Goal: Task Accomplishment & Management: Manage account settings

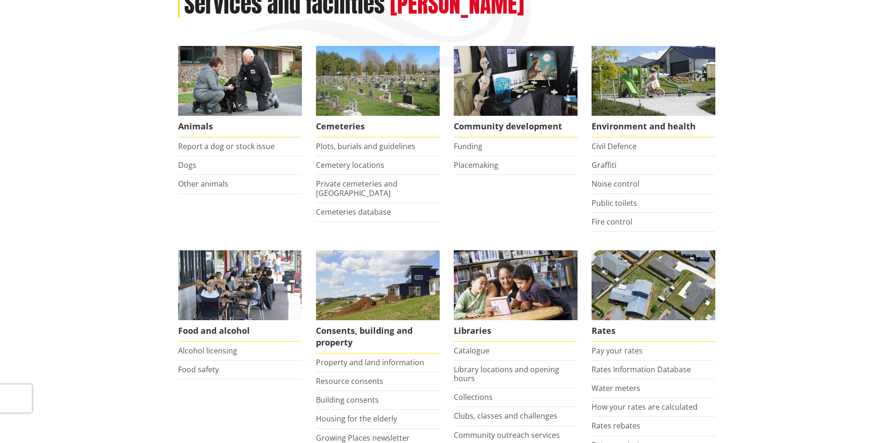
scroll to position [187, 0]
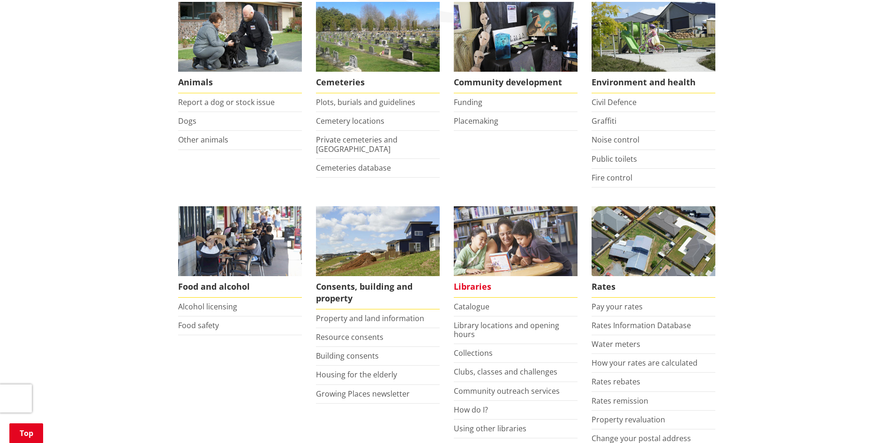
click at [477, 284] on span "Libraries" at bounding box center [516, 287] width 124 height 22
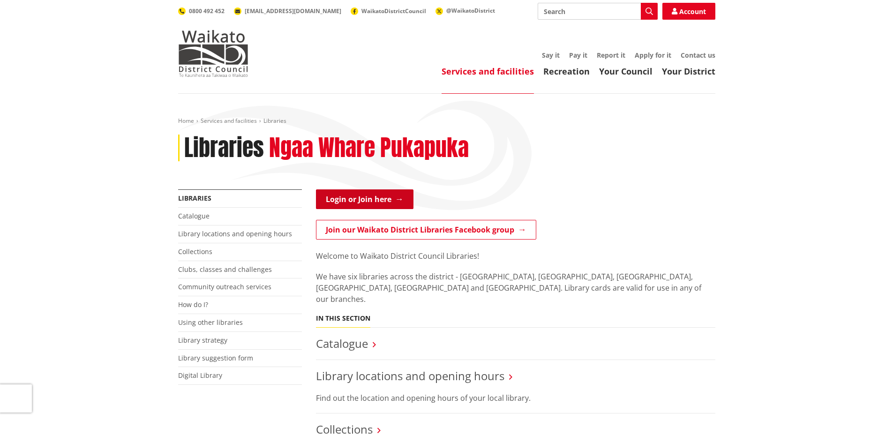
click at [364, 197] on link "Login or Join here" at bounding box center [364, 199] width 97 height 20
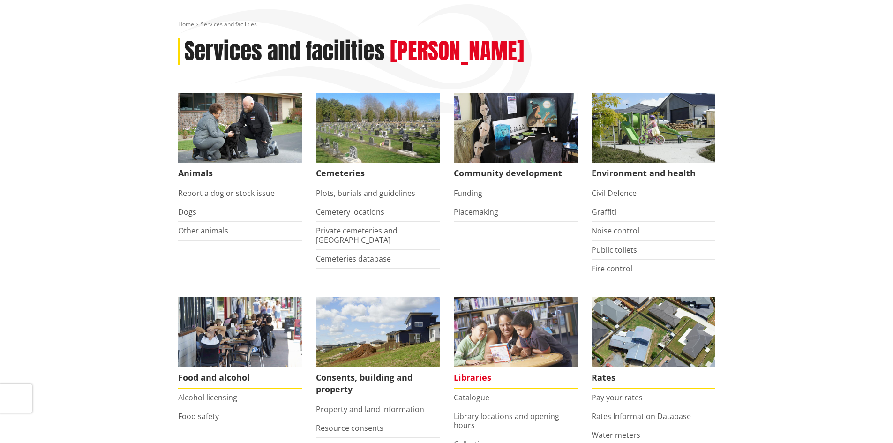
scroll to position [187, 0]
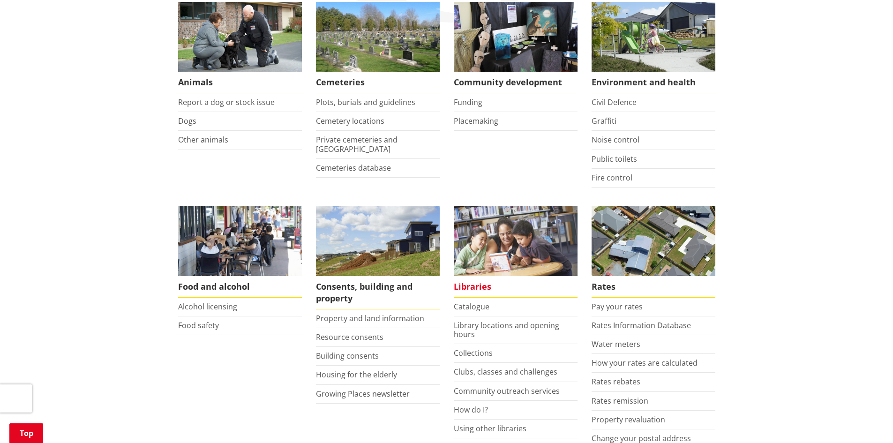
click at [480, 287] on span "Libraries" at bounding box center [516, 287] width 124 height 22
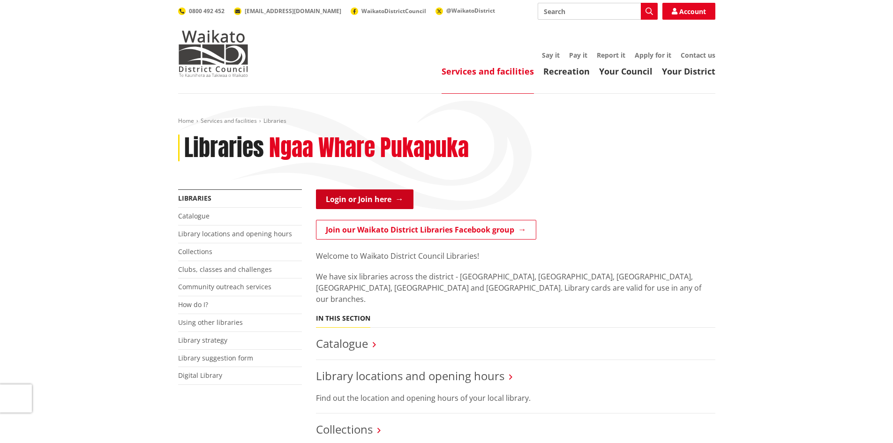
click at [365, 197] on link "Login or Join here" at bounding box center [364, 199] width 97 height 20
